Goal: Go to known website: Go to known website

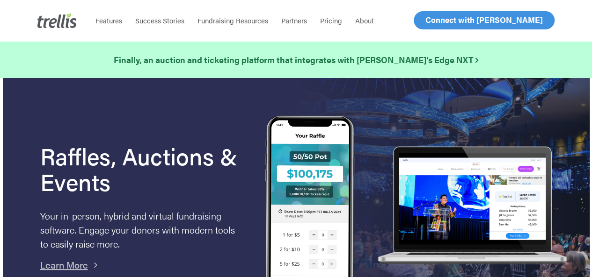
click at [439, 22] on span "Log In" at bounding box center [436, 19] width 22 height 11
click at [440, 26] on link "Log In" at bounding box center [436, 20] width 36 height 17
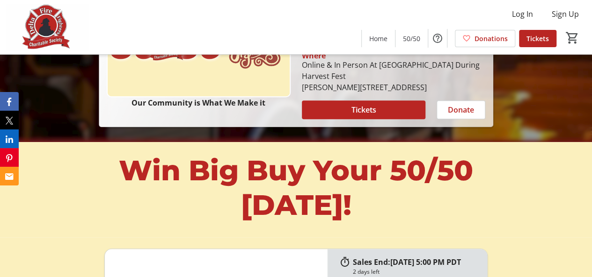
scroll to position [228, 0]
